Goal: Find contact information: Find contact information

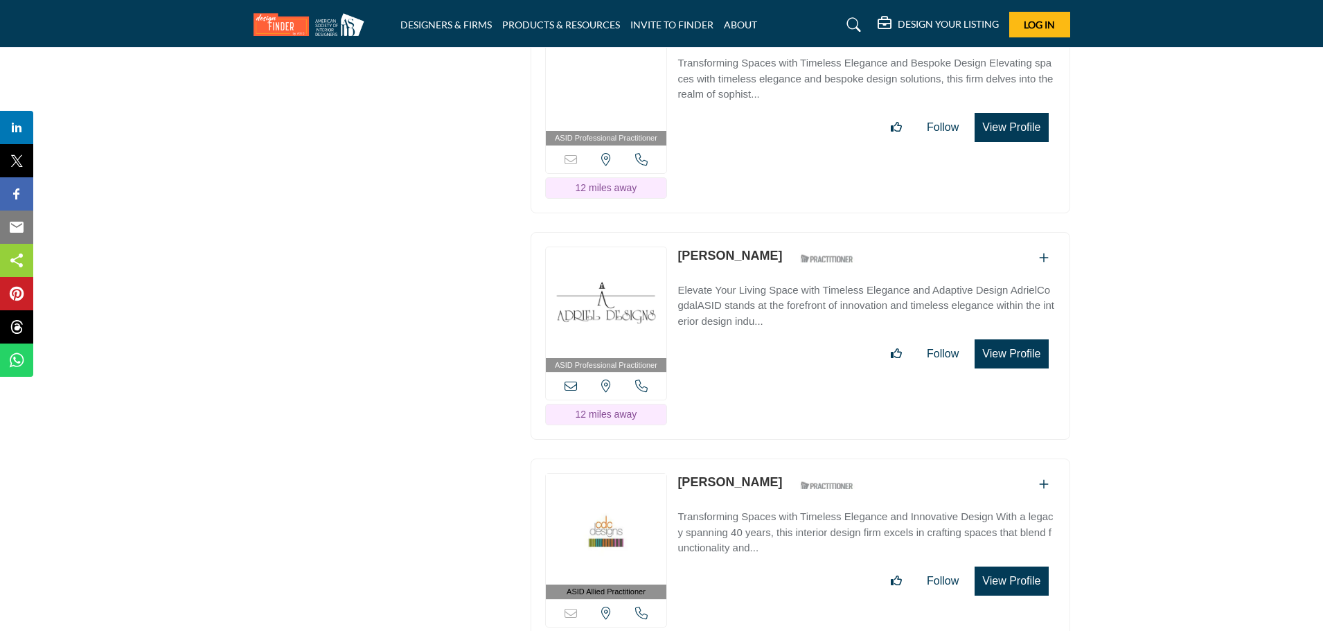
scroll to position [6174, 0]
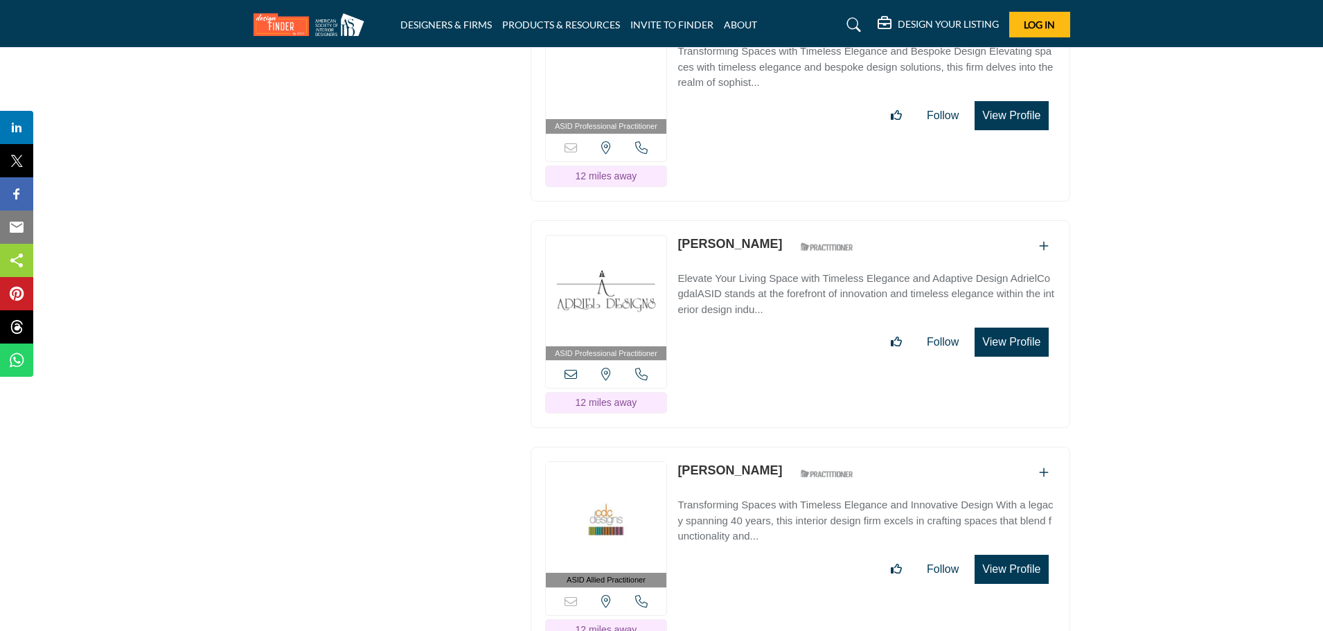
drag, startPoint x: 676, startPoint y: 186, endPoint x: 761, endPoint y: 191, distance: 86.1
click at [761, 220] on div "ASID Professional Practitioner ASID Professional Practitioners have successfull…" at bounding box center [801, 324] width 540 height 209
copy link "[PERSON_NAME]"
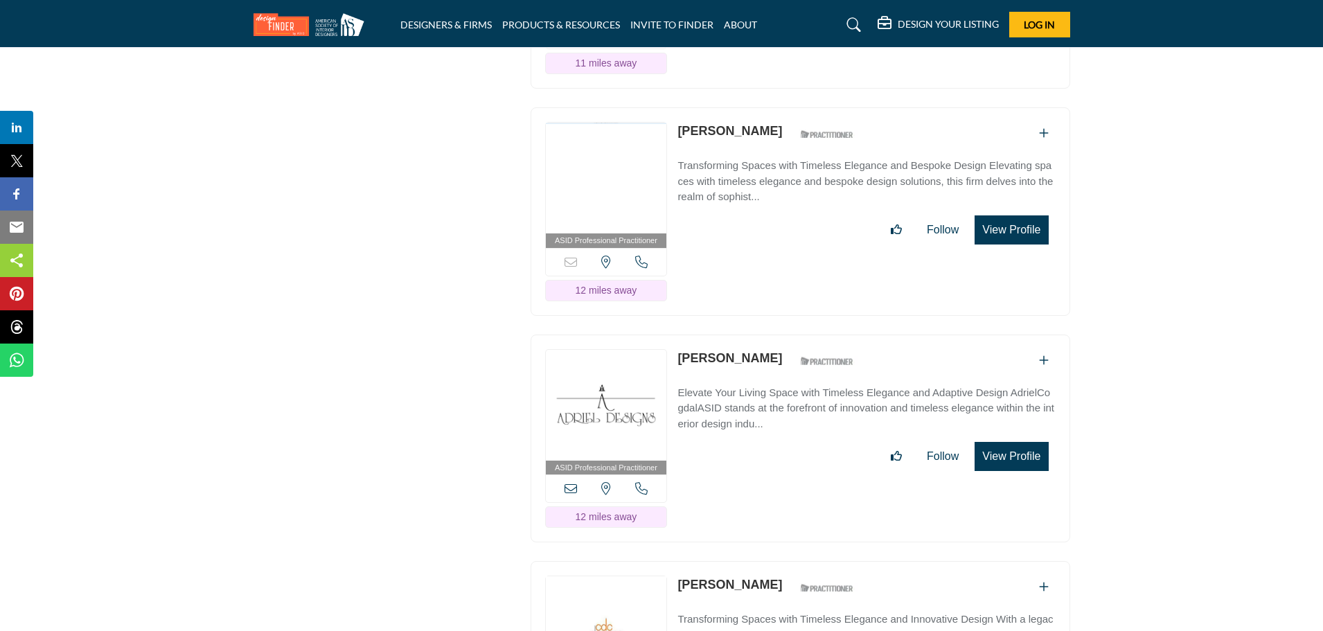
scroll to position [6083, 0]
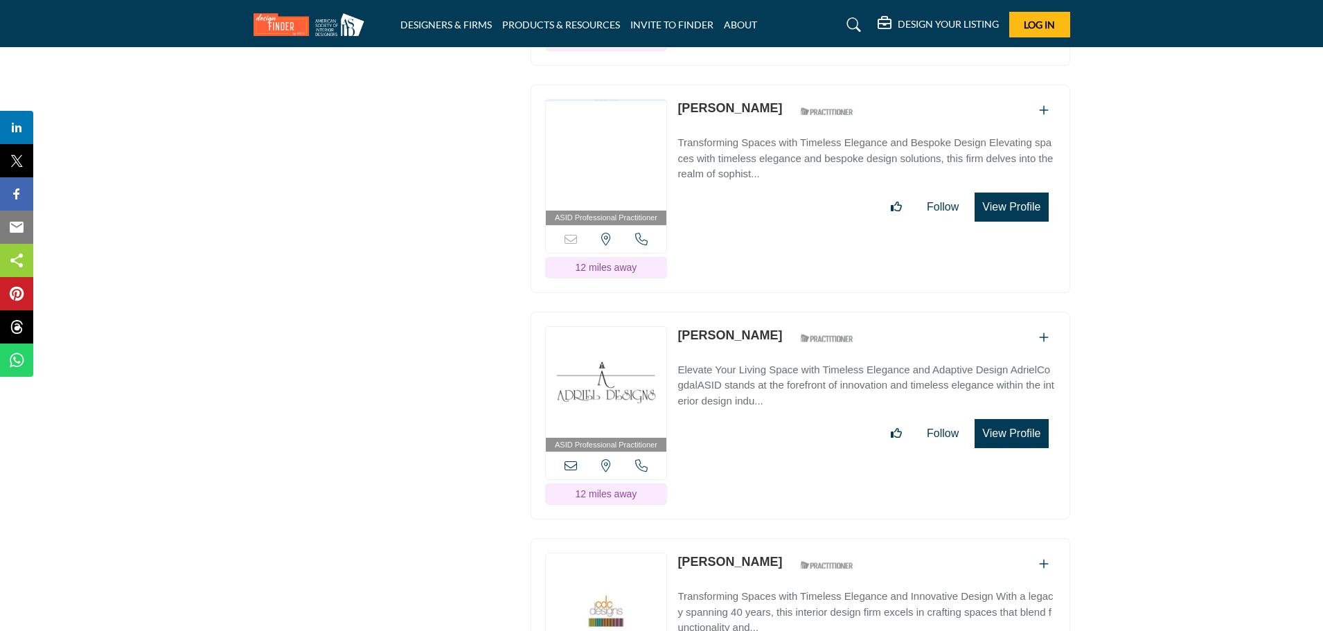
copy link "[PERSON_NAME]"
drag, startPoint x: 676, startPoint y: 55, endPoint x: 766, endPoint y: 58, distance: 90.1
click at [766, 85] on div "ASID Professional Practitioner ASID Professional Practitioners have successfull…" at bounding box center [801, 189] width 540 height 209
copy link "[PERSON_NAME]"
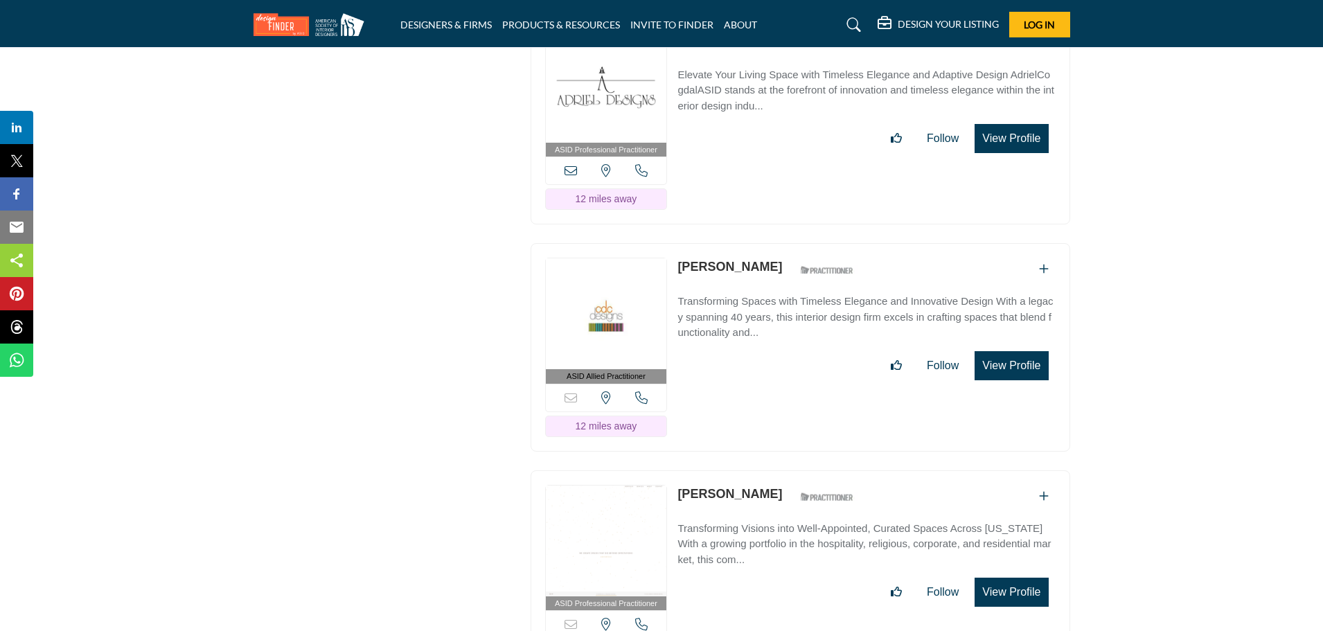
scroll to position [6424, 0]
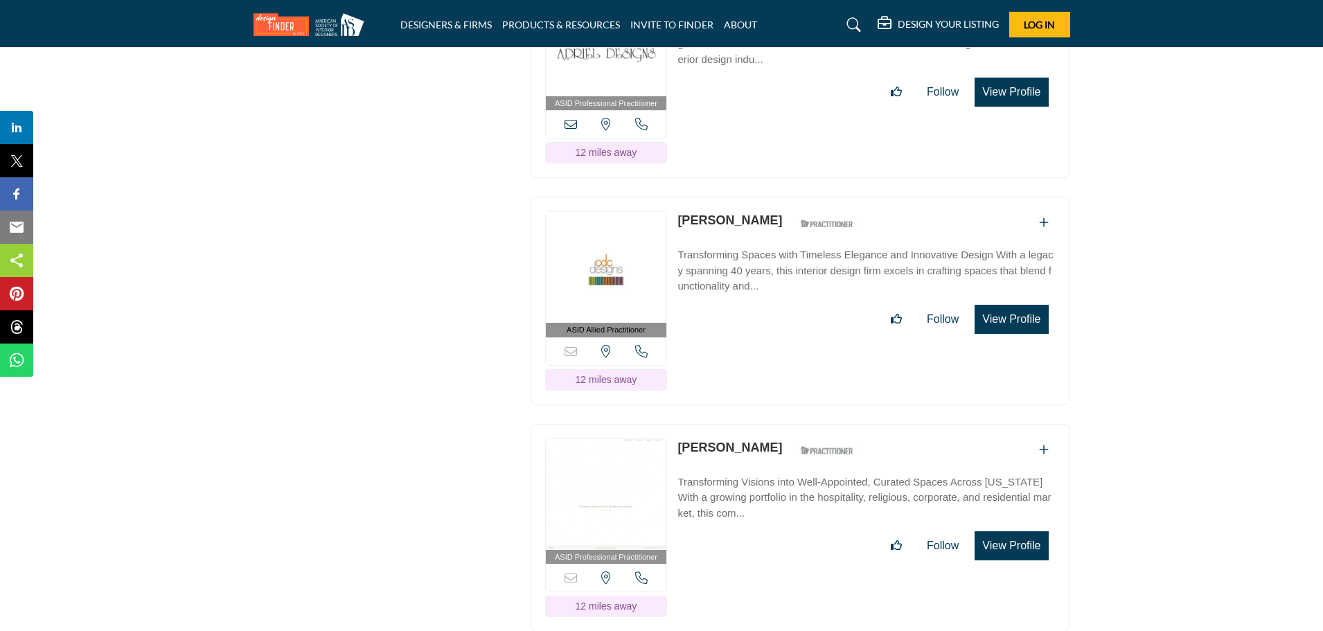
drag, startPoint x: 674, startPoint y: 169, endPoint x: 740, endPoint y: 169, distance: 65.8
click at [740, 197] on div "ASID Allied Practitioner ASID Allied Practitioners have successfully completed …" at bounding box center [801, 301] width 540 height 209
copy link "[PERSON_NAME]"
